Goal: Task Accomplishment & Management: Use online tool/utility

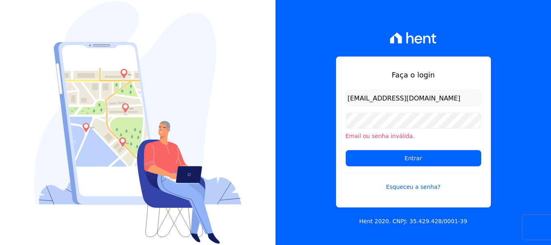
click at [390, 92] on input "[EMAIL_ADDRESS][DOMAIN_NAME]" at bounding box center [414, 98] width 136 height 16
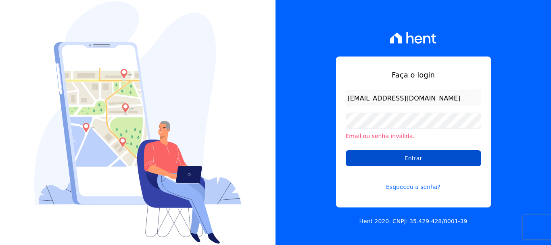
click at [409, 160] on input "Entrar" at bounding box center [414, 158] width 136 height 16
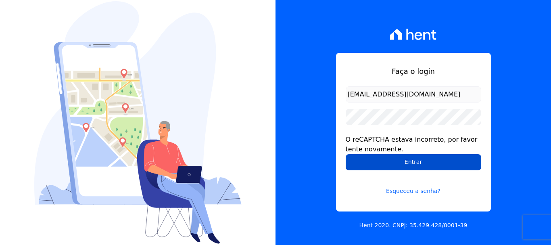
click at [407, 163] on input "Entrar" at bounding box center [414, 162] width 136 height 16
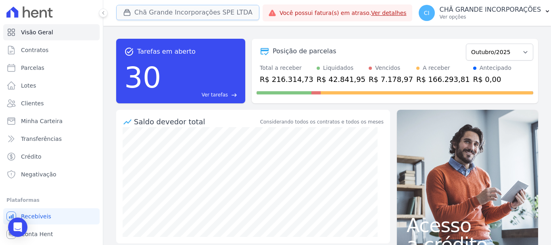
click at [150, 14] on button "Chã Grande Incorporações SPE LTDA" at bounding box center [187, 12] width 143 height 15
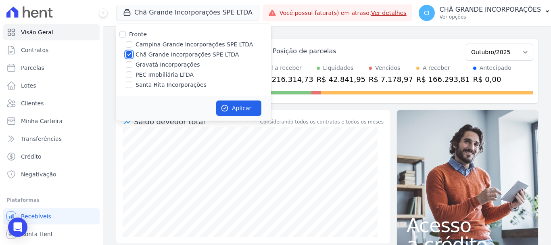
click at [128, 54] on input "Chã Grande Incorporações SPE LTDA" at bounding box center [129, 54] width 6 height 6
checkbox input "false"
click at [132, 86] on div "Santa Rita Incorporações" at bounding box center [193, 85] width 155 height 8
click at [130, 85] on input "Santa Rita Incorporações" at bounding box center [129, 84] width 6 height 6
checkbox input "true"
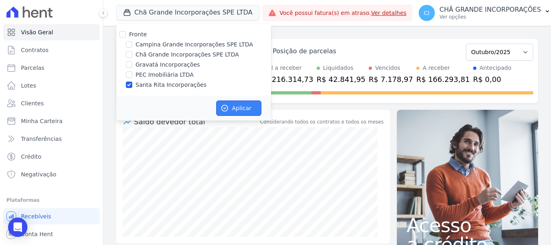
click at [245, 107] on button "Aplicar" at bounding box center [238, 107] width 45 height 15
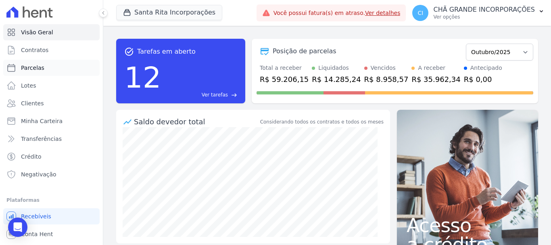
click at [41, 68] on span "Parcelas" at bounding box center [32, 68] width 23 height 8
select select
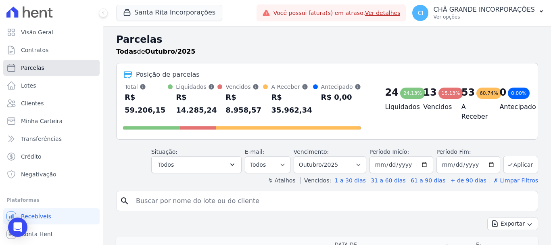
click at [43, 69] on link "Parcelas" at bounding box center [51, 68] width 96 height 16
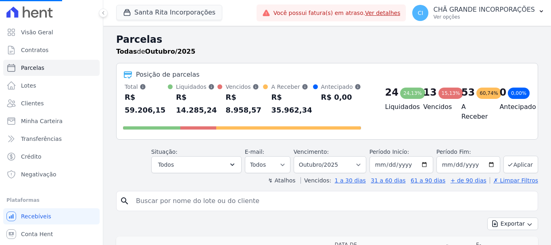
select select
click at [142, 201] on input "search" at bounding box center [332, 201] width 403 height 16
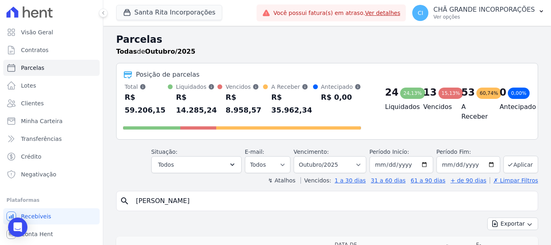
type input "CICERO SALVADOR MATIAS VIEIRA"
select select
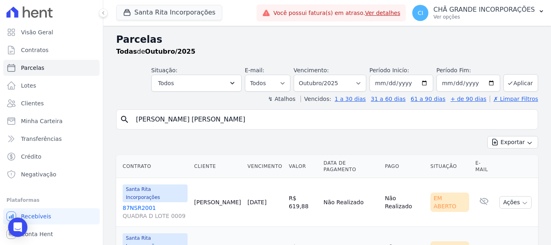
scroll to position [33, 0]
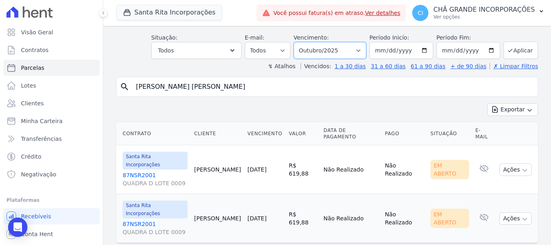
click at [361, 48] on select "Filtrar por período ──────── Todos os meses Novembro/2020 Dezembro/2020 Janeiro…" at bounding box center [330, 50] width 73 height 17
select select "09/2025"
click at [299, 42] on select "Filtrar por período ──────── Todos os meses Novembro/2020 Dezembro/2020 Janeiro…" at bounding box center [330, 50] width 73 height 17
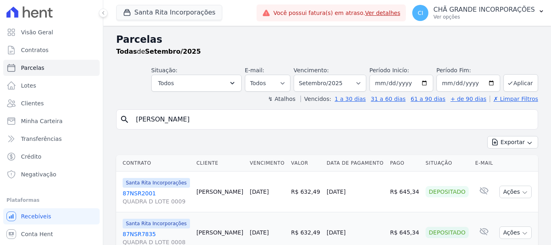
select select
click at [360, 84] on select "Filtrar por período ──────── Todos os meses Novembro/2020 Dezembro/2020 Janeiro…" at bounding box center [330, 83] width 73 height 17
select select "10/2025"
click at [299, 75] on select "Filtrar por período ──────── Todos os meses Novembro/2020 Dezembro/2020 Janeiro…" at bounding box center [330, 83] width 73 height 17
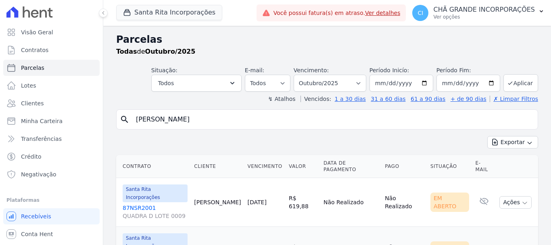
select select
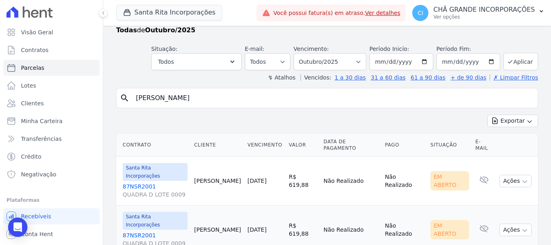
scroll to position [33, 0]
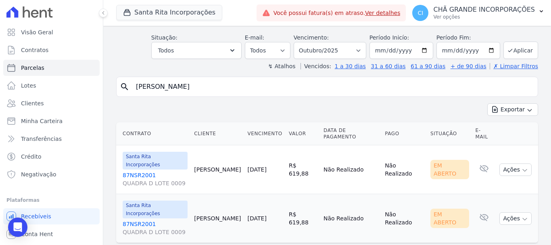
click at [146, 171] on link "87NSR2001 QUADRA D LOTE 0009" at bounding box center [155, 179] width 65 height 16
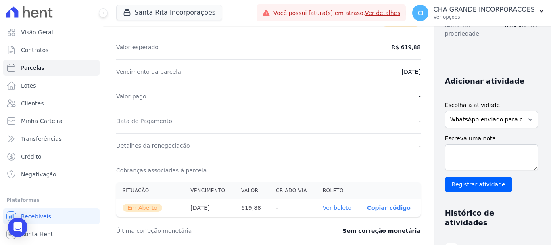
scroll to position [161, 0]
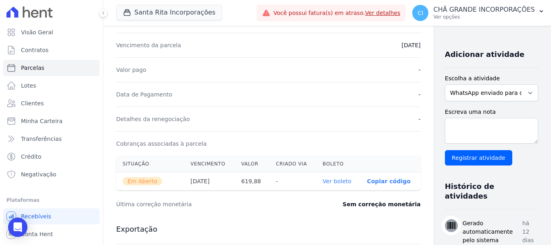
click at [323, 180] on link "Ver boleto" at bounding box center [337, 181] width 29 height 6
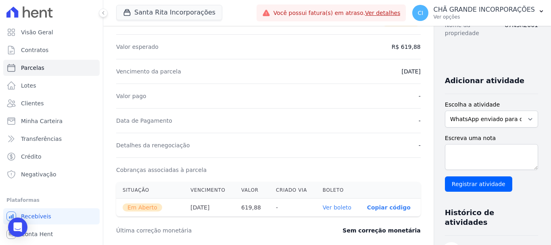
scroll to position [81, 0]
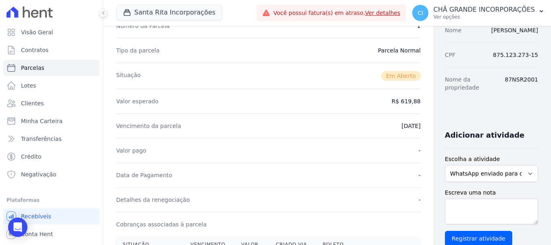
select select
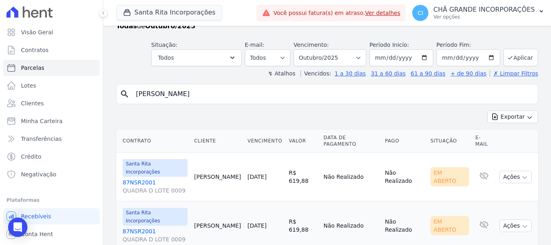
scroll to position [33, 0]
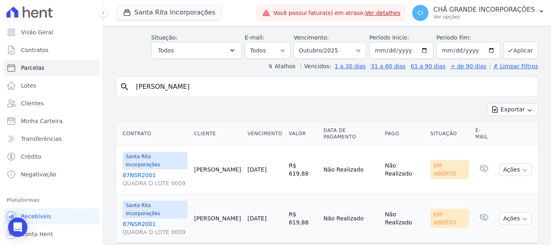
click at [145, 171] on link "87NSR2001 QUADRA D LOTE 0009" at bounding box center [155, 179] width 65 height 16
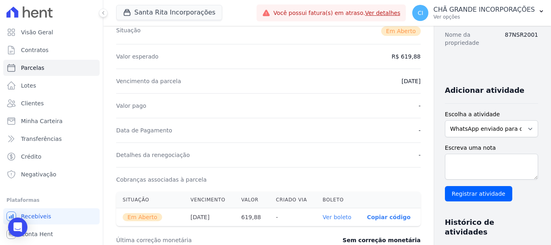
scroll to position [161, 0]
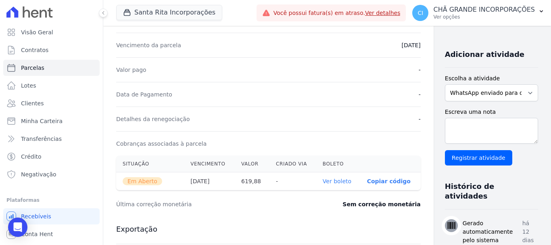
click at [323, 179] on link "Ver boleto" at bounding box center [337, 181] width 29 height 6
select select
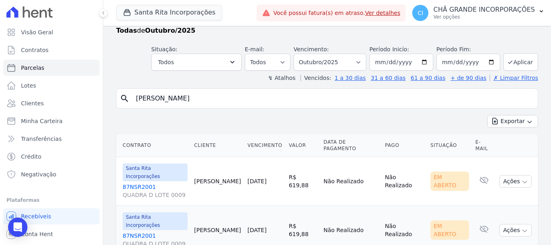
scroll to position [33, 0]
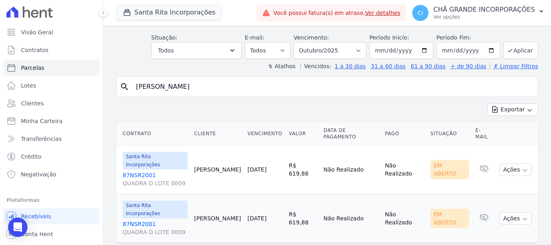
click at [138, 200] on div "Santa Rita Incorporações 87NSR2001 QUADRA D LOTE 0009" at bounding box center [155, 217] width 65 height 35
click at [134, 220] on link "87NSR2001 QUADRA D LOTE 0009" at bounding box center [155, 228] width 65 height 16
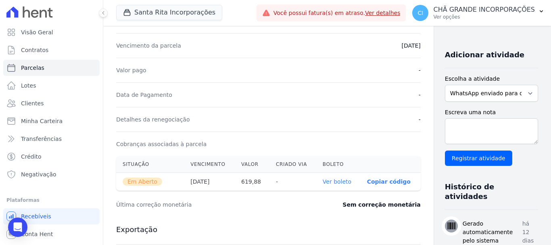
scroll to position [161, 0]
click at [323, 181] on link "Ver boleto" at bounding box center [337, 181] width 29 height 6
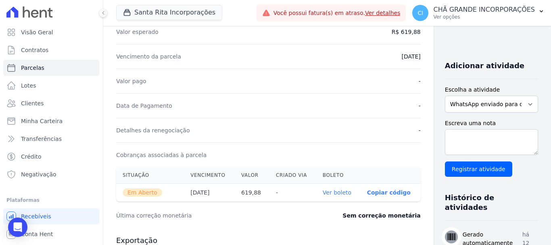
scroll to position [146, 0]
